Goal: Task Accomplishment & Management: Complete application form

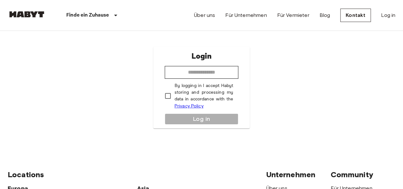
type input "**********"
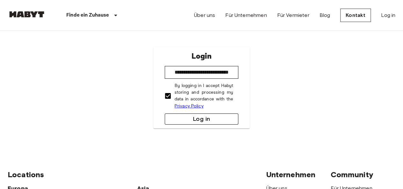
click at [197, 121] on button "Log in" at bounding box center [202, 118] width 74 height 11
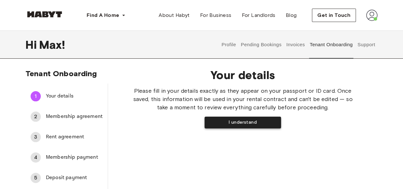
click at [251, 122] on button "I understand" at bounding box center [242, 123] width 76 height 12
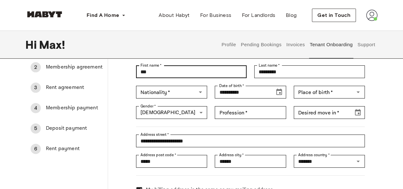
scroll to position [50, 0]
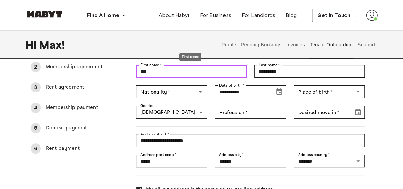
click at [177, 72] on input "***" at bounding box center [191, 71] width 111 height 13
type input "**********"
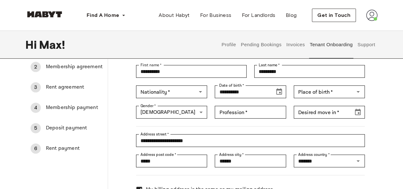
click at [120, 117] on div "**********" at bounding box center [242, 116] width 269 height 207
click at [163, 93] on div "Nationality   * Nationality   *" at bounding box center [171, 91] width 71 height 13
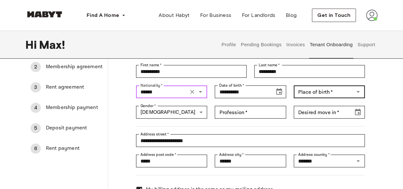
click at [318, 96] on div "Place of birth   *" at bounding box center [329, 91] width 71 height 13
type input "******"
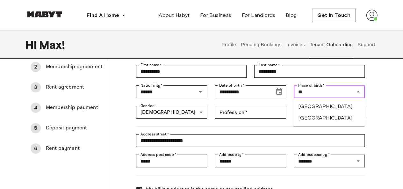
type input "*"
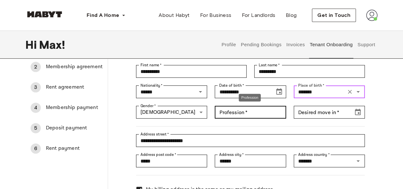
type input "*******"
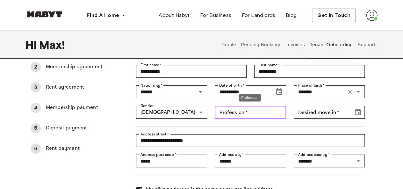
click at [261, 113] on input "Profession   *" at bounding box center [250, 112] width 71 height 13
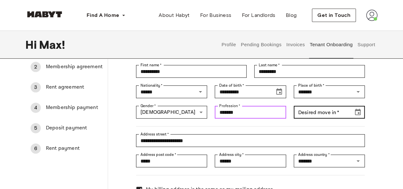
type input "*******"
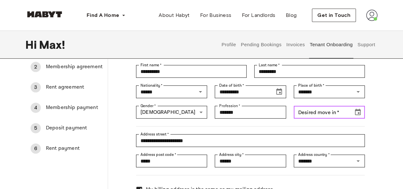
click at [333, 112] on div "Desired move in   * Desired move in   *" at bounding box center [329, 112] width 71 height 13
click at [356, 112] on icon "Choose date" at bounding box center [358, 112] width 8 height 8
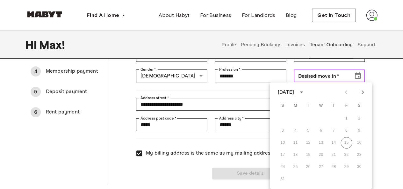
scroll to position [85, 0]
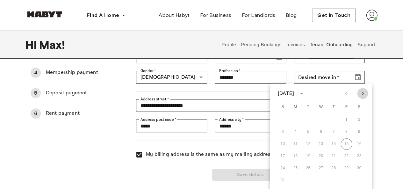
click at [363, 95] on icon "Next month" at bounding box center [363, 93] width 8 height 8
click at [323, 122] on button "3" at bounding box center [320, 119] width 11 height 11
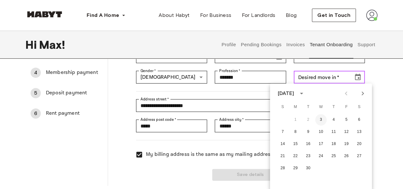
type input "**********"
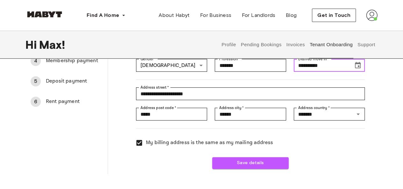
scroll to position [97, 0]
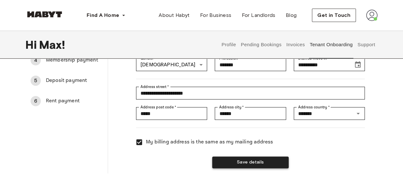
click at [253, 159] on button "Save details" at bounding box center [250, 162] width 76 height 12
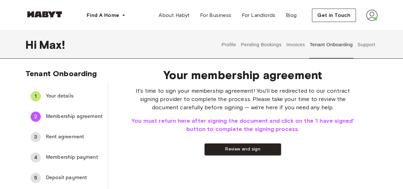
scroll to position [13, 0]
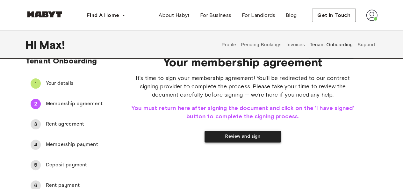
click at [254, 137] on button "Review and sign" at bounding box center [242, 137] width 76 height 12
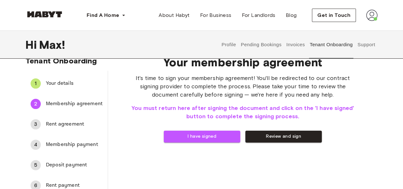
drag, startPoint x: 226, startPoint y: 140, endPoint x: 207, endPoint y: 137, distance: 19.5
click at [207, 137] on button "I have signed" at bounding box center [202, 137] width 76 height 12
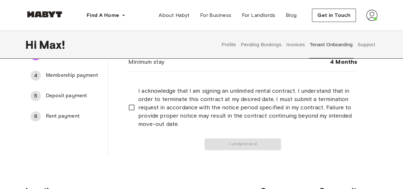
scroll to position [82, 0]
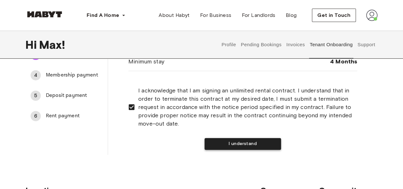
click at [230, 144] on button "I understand" at bounding box center [242, 144] width 76 height 12
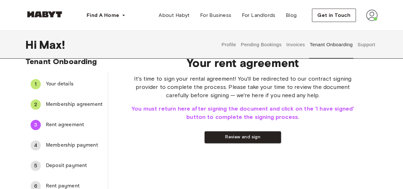
scroll to position [0, 0]
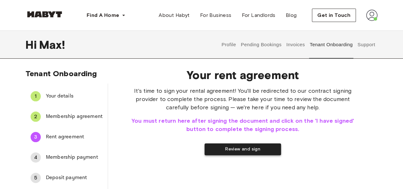
click at [235, 150] on button "Review and sign" at bounding box center [242, 149] width 76 height 12
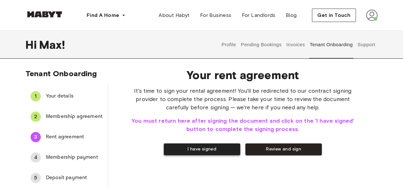
click at [218, 149] on button "I have signed" at bounding box center [202, 149] width 76 height 12
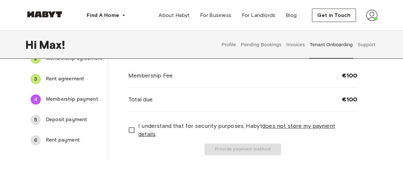
scroll to position [32, 0]
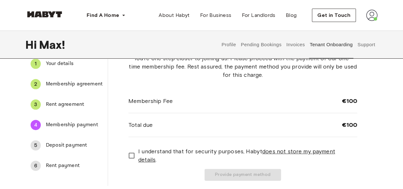
click at [180, 154] on span "I understand that for security purposes, Habyt does not store my payment detail…" at bounding box center [245, 155] width 214 height 17
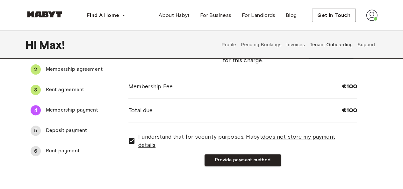
scroll to position [48, 0]
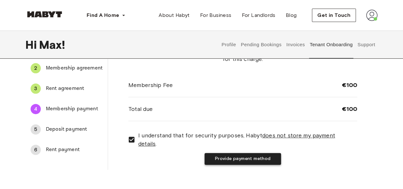
click at [235, 154] on button "Provide payment method" at bounding box center [242, 159] width 76 height 12
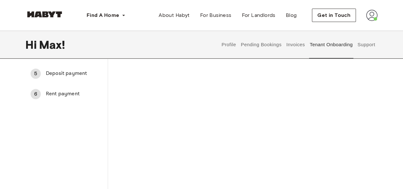
scroll to position [104, 0]
click at [327, 132] on div "Charge membership fee" at bounding box center [242, 105] width 229 height 244
drag, startPoint x: 337, startPoint y: 155, endPoint x: 364, endPoint y: 161, distance: 27.4
click at [364, 161] on div "Your membership fee payment Charge membership fee" at bounding box center [242, 95] width 269 height 273
click at [352, 140] on div "Charge membership fee" at bounding box center [242, 105] width 229 height 244
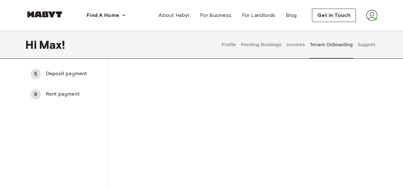
scroll to position [187, 0]
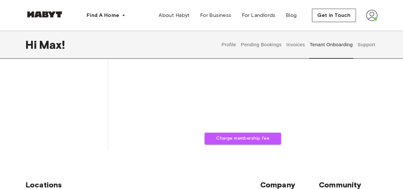
click at [262, 145] on div "Your membership fee payment Charge membership fee" at bounding box center [242, 12] width 269 height 273
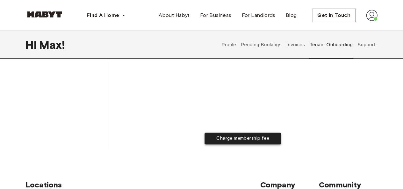
click at [266, 141] on button "Charge membership fee" at bounding box center [242, 138] width 76 height 12
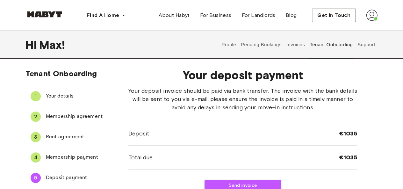
scroll to position [18, 0]
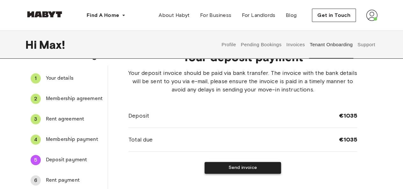
click at [267, 169] on button "Send invoice" at bounding box center [242, 168] width 76 height 12
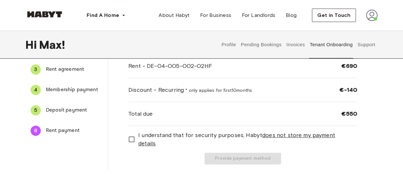
scroll to position [68, 0]
click at [173, 140] on span "I understand that for security purposes, Habyt does not store my payment detail…" at bounding box center [245, 139] width 214 height 17
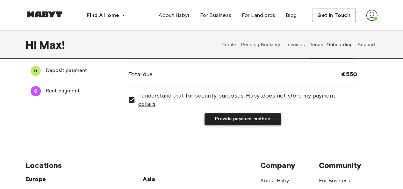
scroll to position [117, 0]
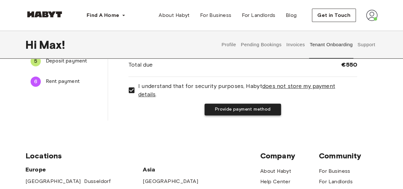
click at [232, 104] on button "Provide payment method" at bounding box center [242, 110] width 76 height 12
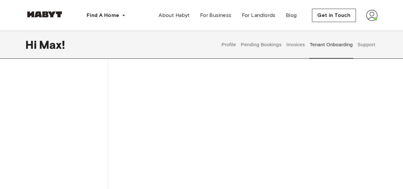
scroll to position [171, 0]
click at [377, 153] on div "Tenant Onboarding 1 Your details 2 Membership agreement 3 Rent agreement 4 Memb…" at bounding box center [201, 66] width 403 height 427
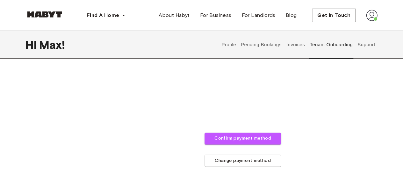
scroll to position [325, 0]
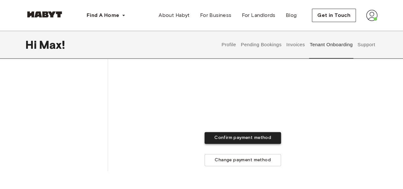
click at [254, 139] on button "Confirm payment method" at bounding box center [242, 138] width 76 height 12
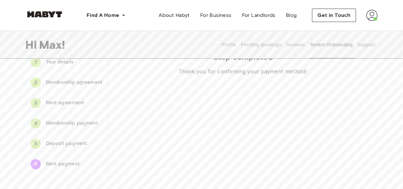
scroll to position [33, 0]
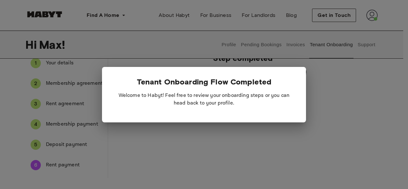
click at [254, 139] on div at bounding box center [204, 94] width 408 height 189
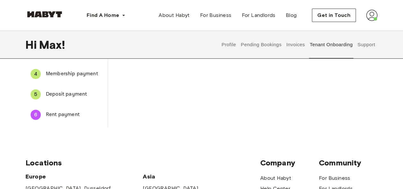
scroll to position [0, 0]
